Goal: Task Accomplishment & Management: Complete application form

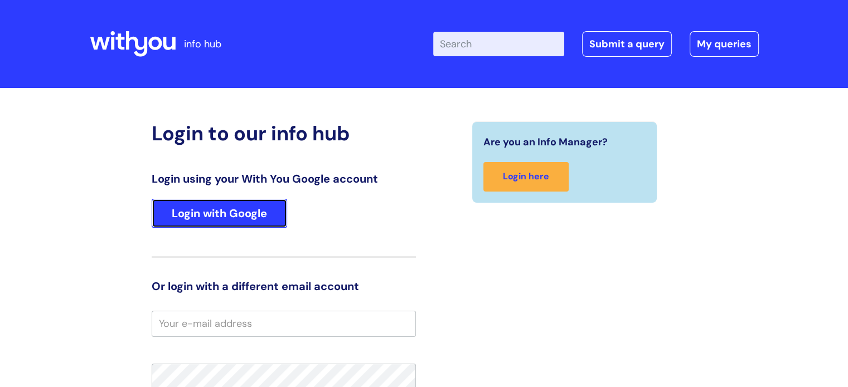
click at [215, 213] on link "Login with Google" at bounding box center [219, 213] width 135 height 29
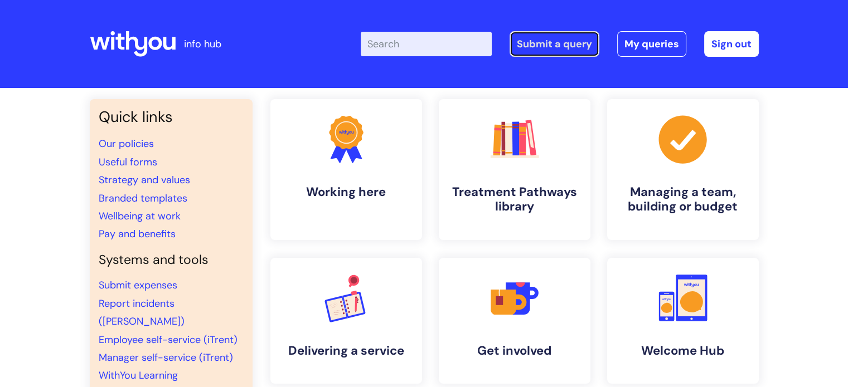
click at [558, 43] on link "Submit a query" at bounding box center [554, 44] width 90 height 26
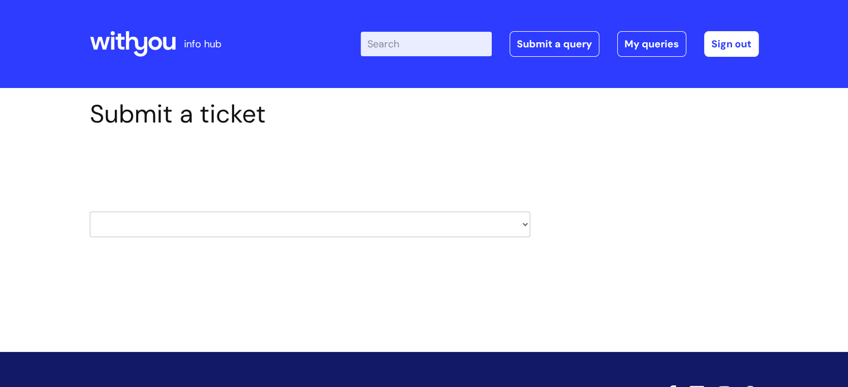
click at [220, 225] on select "HR / People IT and Support Clinical Drug Alerts Finance Accounts Data Support T…" at bounding box center [310, 225] width 440 height 26
select select "it_and_support"
click at [90, 212] on select "HR / People IT and Support Clinical Drug Alerts Finance Accounts Data Support T…" at bounding box center [310, 225] width 440 height 26
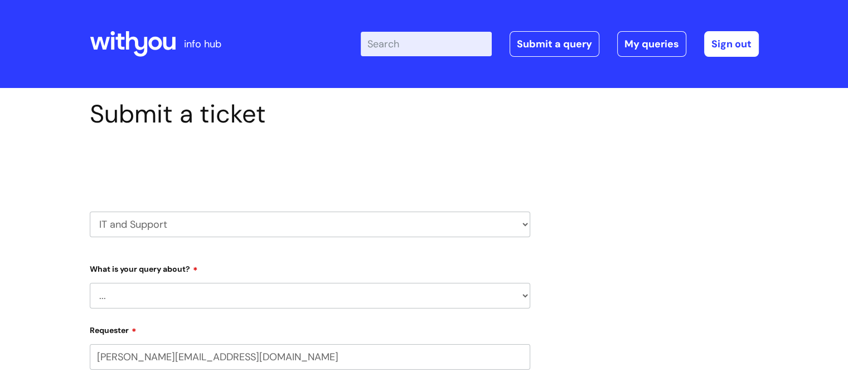
select select "80004286572"
click at [150, 293] on select "... Mobile Phone Reset & MFA Accounts, Starters and Leavers IT Hardware issue I…" at bounding box center [310, 296] width 440 height 26
select select "System/software"
click at [90, 283] on select "... Mobile Phone Reset & MFA Accounts, Starters and Leavers IT Hardware issue I…" at bounding box center [310, 296] width 440 height 26
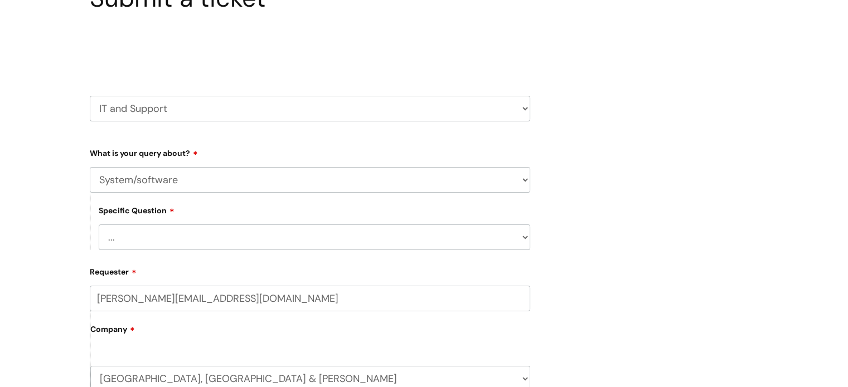
scroll to position [158, 0]
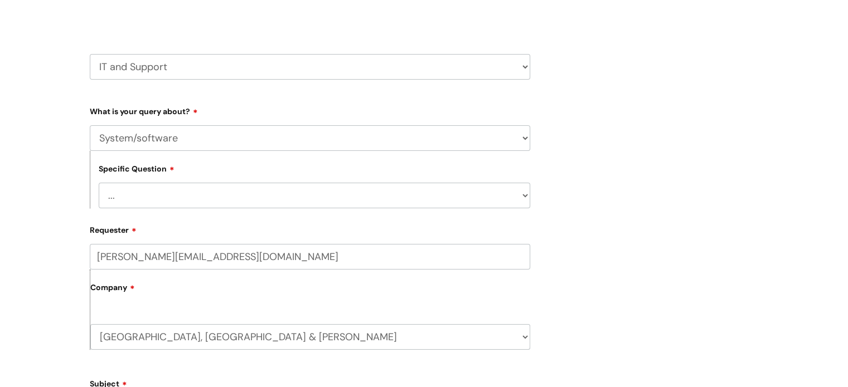
click at [198, 200] on select "... Halo PCMIS Iaptus NHS Email CJSM Email Mitel Another System Google (Workspa…" at bounding box center [314, 196] width 431 height 26
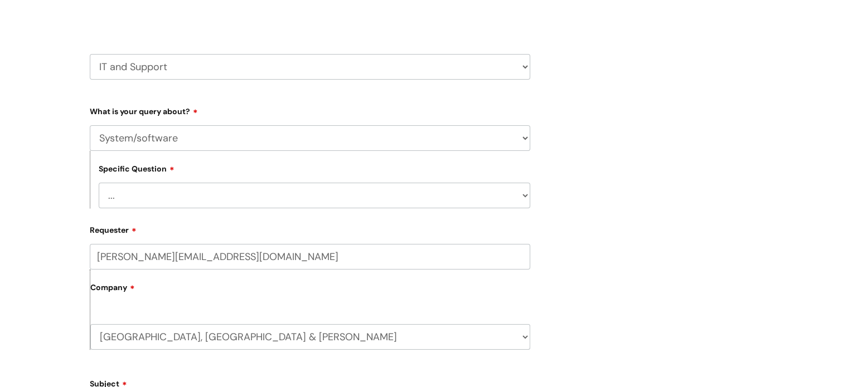
click at [43, 158] on div "Submit a ticket Select issue type HR / People IT and Support Clinical Drug Aler…" at bounding box center [424, 354] width 848 height 848
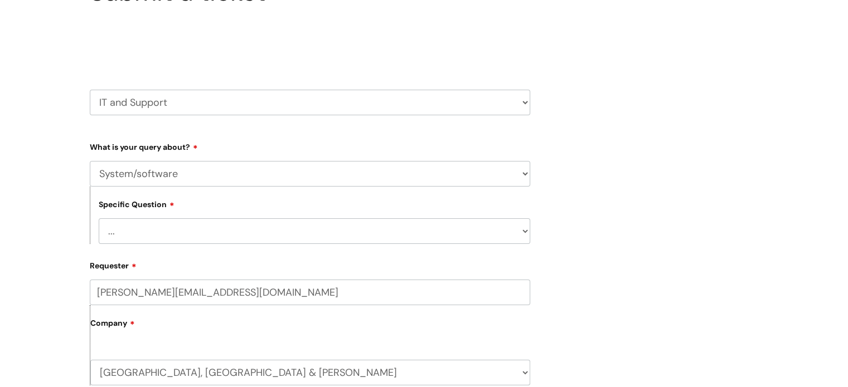
scroll to position [121, 0]
click at [187, 102] on select "HR / People IT and Support Clinical Drug Alerts Finance Accounts Data Support T…" at bounding box center [310, 103] width 440 height 26
click at [60, 189] on div "Submit a ticket Select issue type HR / People IT and Support Clinical Drug Aler…" at bounding box center [424, 391] width 848 height 848
click at [126, 178] on select "... Mobile Phone Reset & MFA Accounts, Starters and Leavers IT Hardware issue I…" at bounding box center [310, 175] width 440 height 26
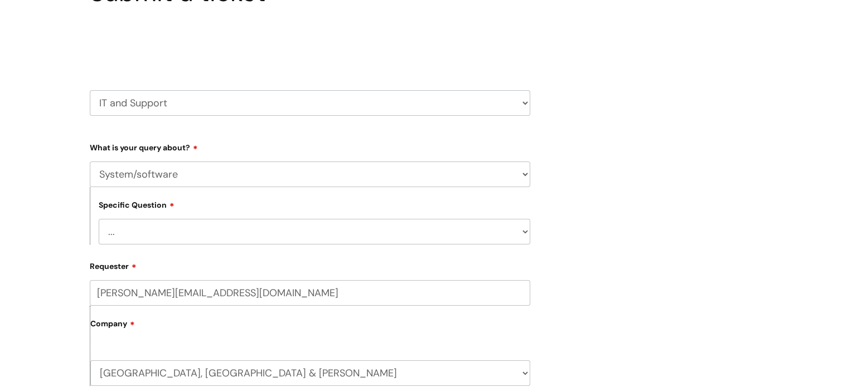
click at [158, 102] on select "HR / People IT and Support Clinical Drug Alerts Finance Accounts Data Support T…" at bounding box center [310, 103] width 440 height 26
select select "systems"
click at [90, 90] on select "HR / People IT and Support Clinical Drug Alerts Finance Accounts Data Support T…" at bounding box center [310, 103] width 440 height 26
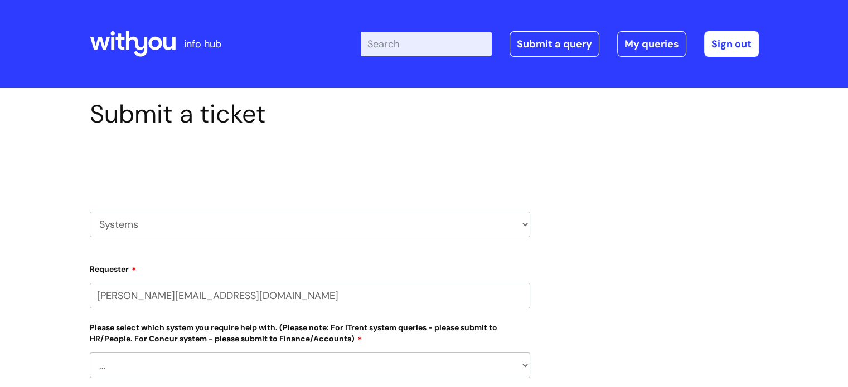
select select "80004286572"
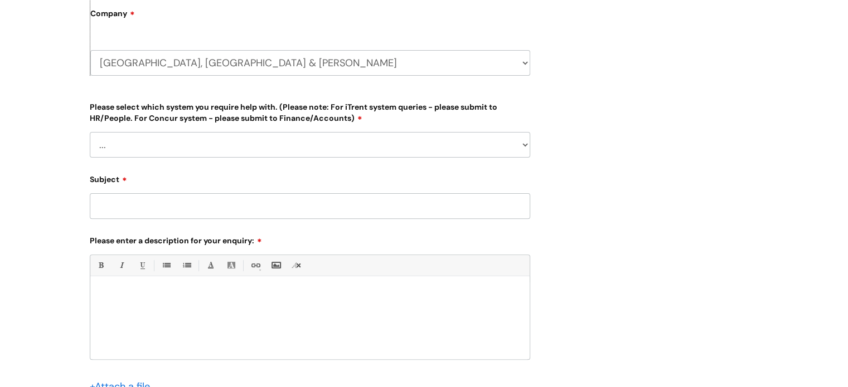
scroll to position [314, 0]
click at [243, 146] on select "... Ulysses Helpdesk Monday.com Nebula fault ILLY CarePath fault Halo fault E-c…" at bounding box center [310, 145] width 440 height 26
select select "Ulysses"
click at [90, 132] on select "... Ulysses Helpdesk Monday.com Nebula fault ILLY CarePath fault Halo fault E-c…" at bounding box center [310, 145] width 440 height 26
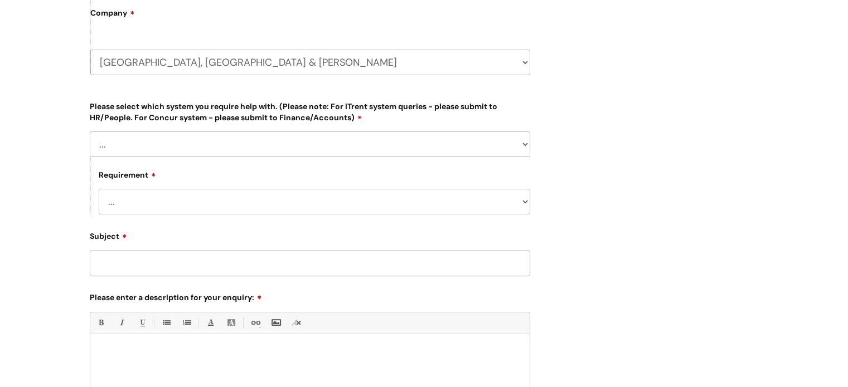
click at [158, 204] on select "... Login required Data report assistance Reporting a fault" at bounding box center [314, 202] width 431 height 26
click at [49, 208] on div "Submit a ticket Select issue type HR / People IT and Support Clinical Drug Aler…" at bounding box center [424, 171] width 848 height 795
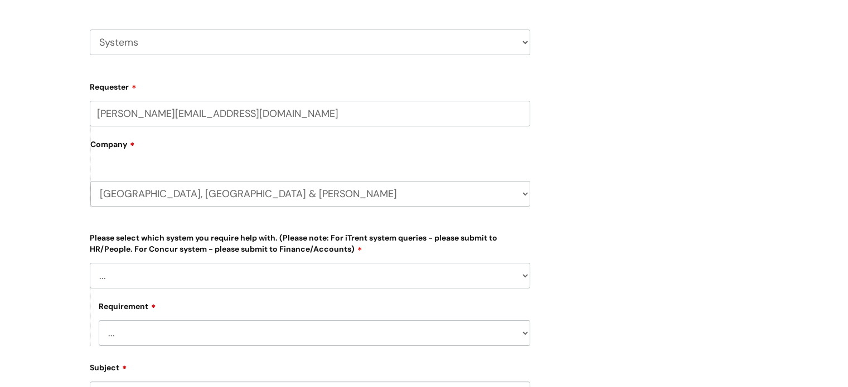
scroll to position [182, 0]
click at [198, 41] on select "HR / People IT and Support Clinical Drug Alerts Finance Accounts Data Support T…" at bounding box center [310, 43] width 440 height 26
select select "it_and_support"
click at [90, 30] on select "HR / People IT and Support Clinical Drug Alerts Finance Accounts Data Support T…" at bounding box center [310, 43] width 440 height 26
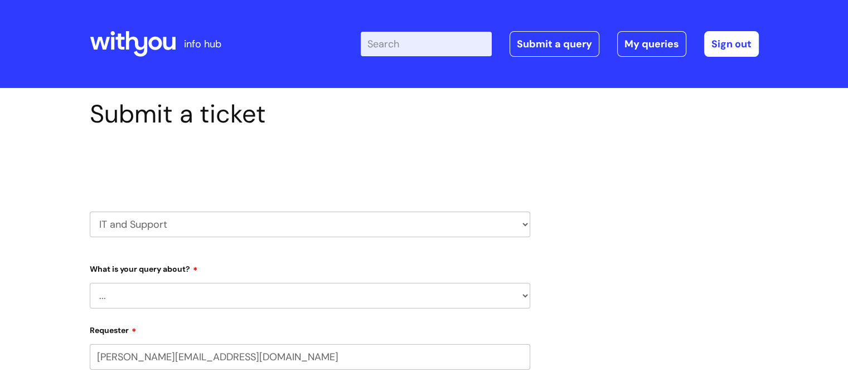
select select "80004286572"
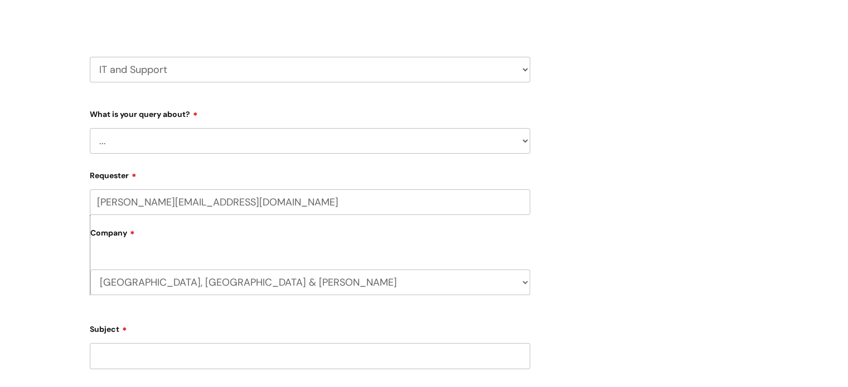
scroll to position [158, 0]
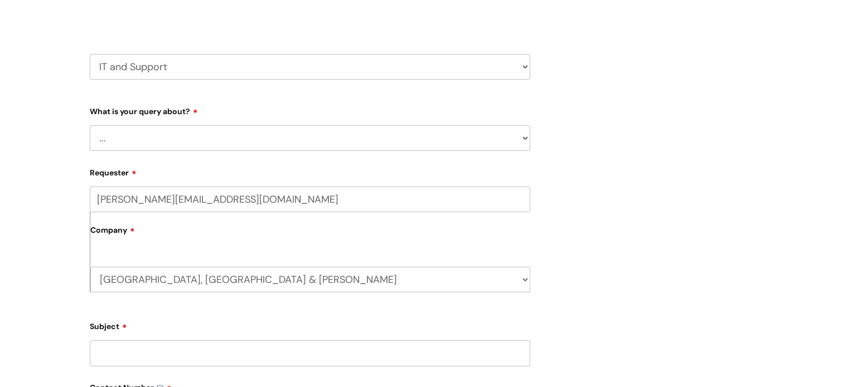
click at [129, 140] on select "... Mobile Phone Reset & MFA Accounts, Starters and Leavers IT Hardware issue I…" at bounding box center [310, 138] width 440 height 26
select select "Something Else"
click at [90, 125] on select "... Mobile Phone Reset & MFA Accounts, Starters and Leavers IT Hardware issue I…" at bounding box center [310, 138] width 440 height 26
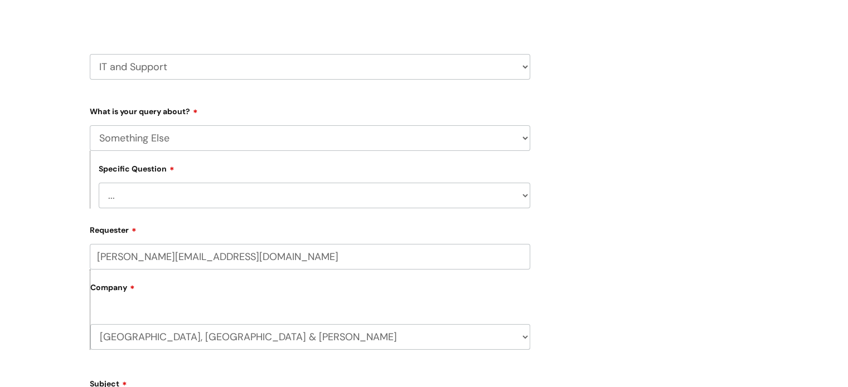
click at [145, 201] on select "... My problem is not listed" at bounding box center [314, 196] width 431 height 26
select select "My problem is not listed"
click at [99, 183] on select "... My problem is not listed" at bounding box center [314, 196] width 431 height 26
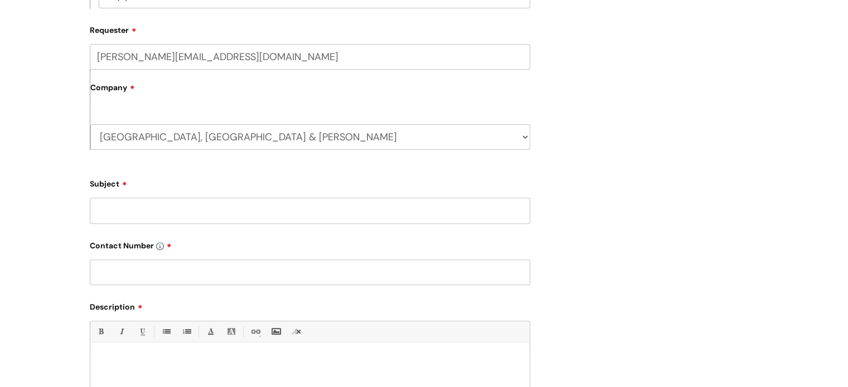
scroll to position [359, 0]
click at [138, 209] on input "Subject" at bounding box center [310, 210] width 440 height 26
type input "[PERSON_NAME] access to incident"
click at [148, 278] on input "text" at bounding box center [310, 272] width 440 height 26
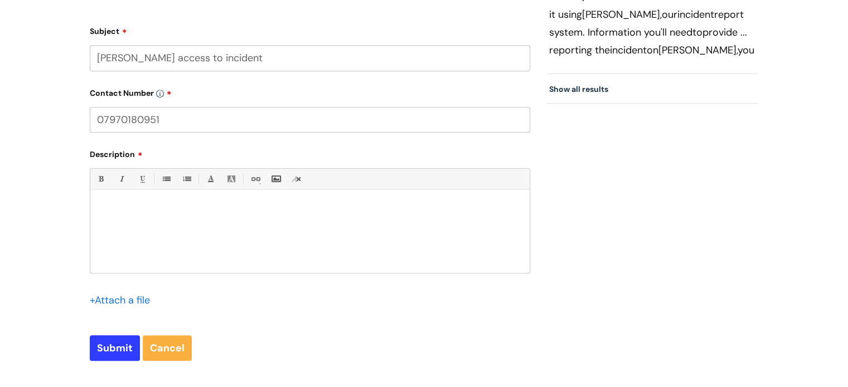
scroll to position [519, 0]
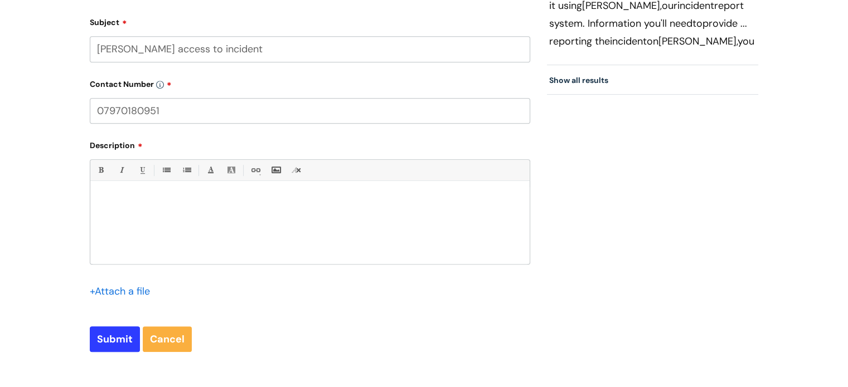
type input "07970180951"
click at [152, 210] on div at bounding box center [309, 225] width 439 height 77
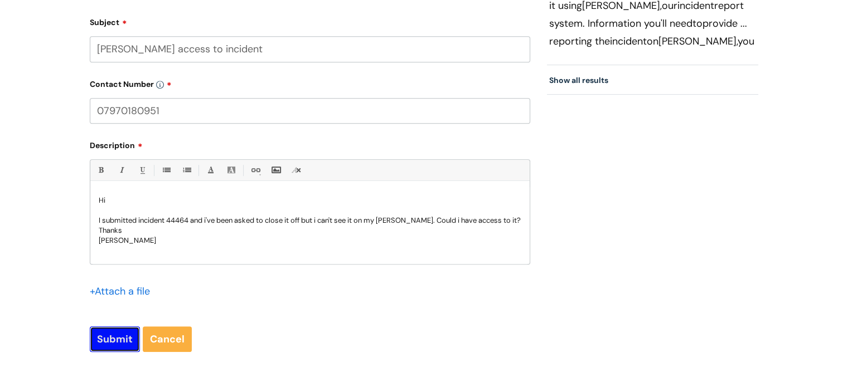
click at [110, 342] on input "Submit" at bounding box center [115, 340] width 50 height 26
type input "Please Wait..."
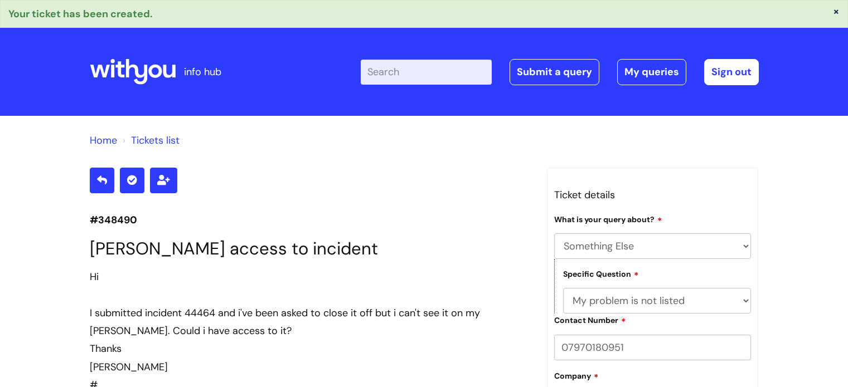
select select "Something Else"
select select "My problem is not listed"
click at [155, 65] on icon at bounding box center [154, 71] width 13 height 13
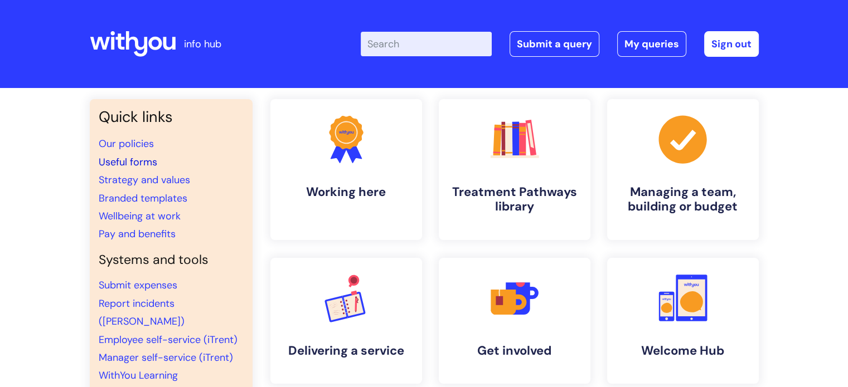
click at [138, 163] on link "Useful forms" at bounding box center [128, 161] width 59 height 13
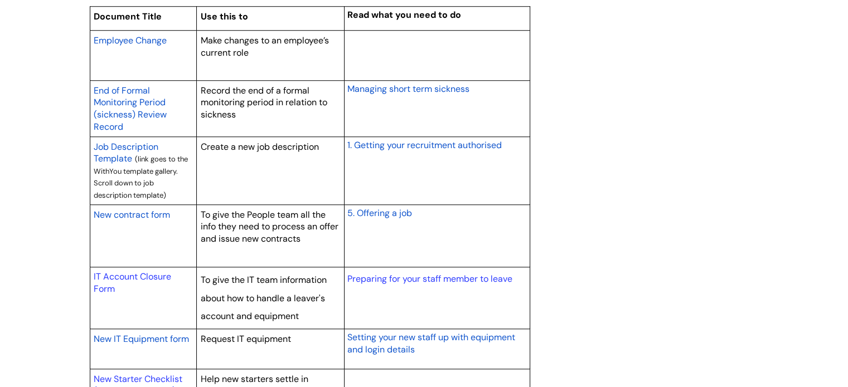
scroll to position [942, 0]
click at [117, 43] on span "Employee Change" at bounding box center [130, 41] width 73 height 12
